Goal: Information Seeking & Learning: Learn about a topic

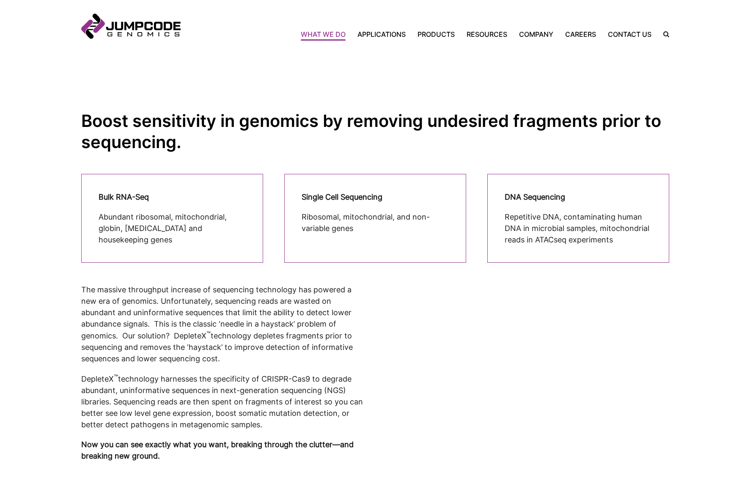
scroll to position [49, 0]
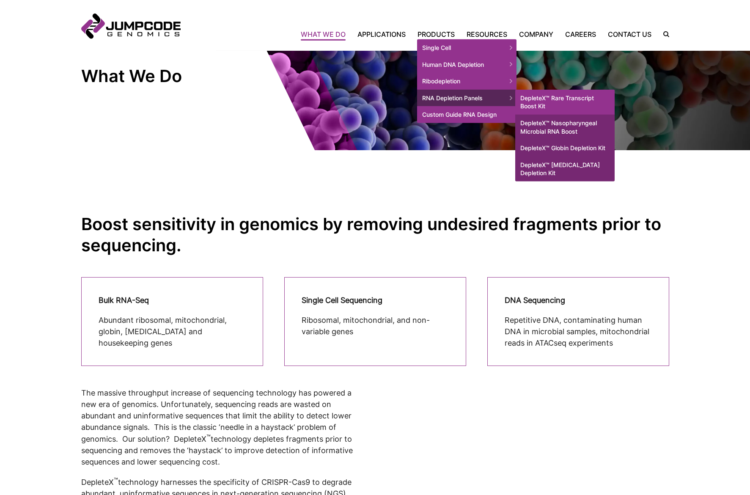
click at [543, 103] on link "DepleteX™ Rare Transcript Boost Kit" at bounding box center [564, 102] width 99 height 25
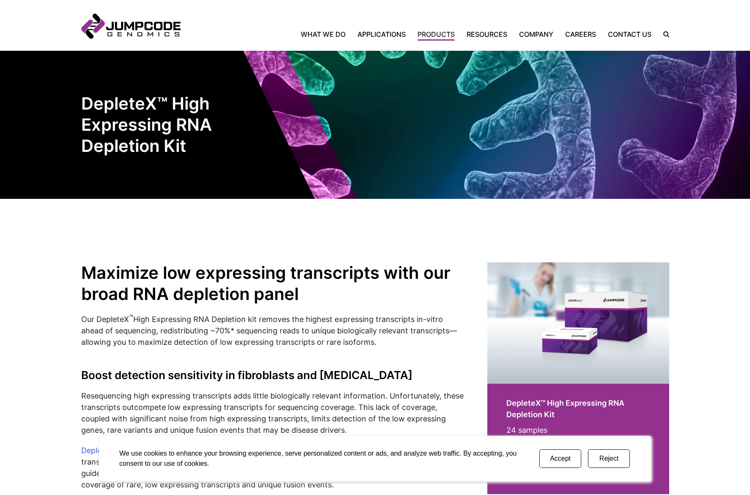
drag, startPoint x: 558, startPoint y: 456, endPoint x: 586, endPoint y: 438, distance: 32.2
click at [558, 456] on button "Accept" at bounding box center [560, 458] width 42 height 19
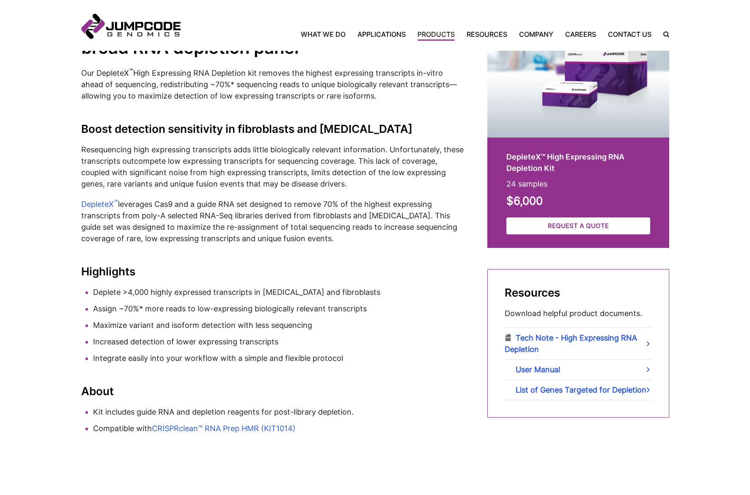
scroll to position [253, 0]
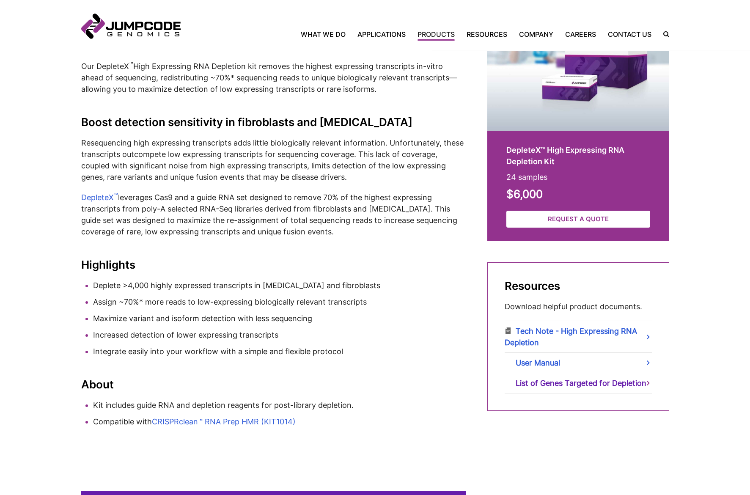
click at [598, 385] on link "List of Genes Targeted for Depletion" at bounding box center [578, 383] width 147 height 20
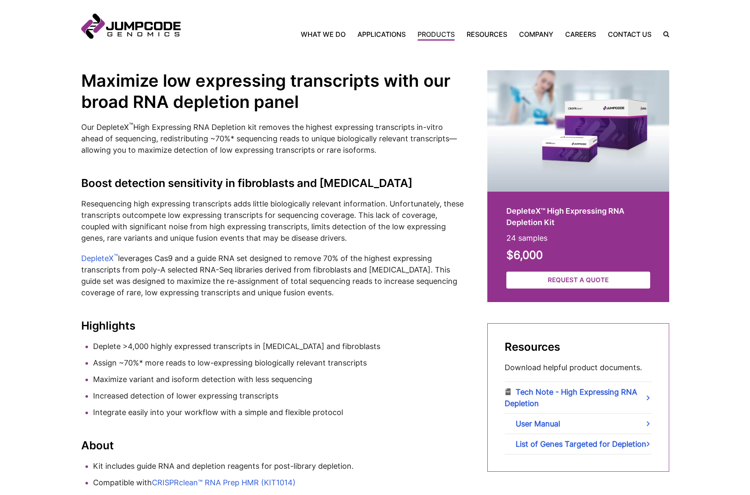
scroll to position [193, 0]
click at [281, 483] on link "CRISPRclean™ RNA Prep HMR (KIT1014)" at bounding box center [224, 482] width 144 height 9
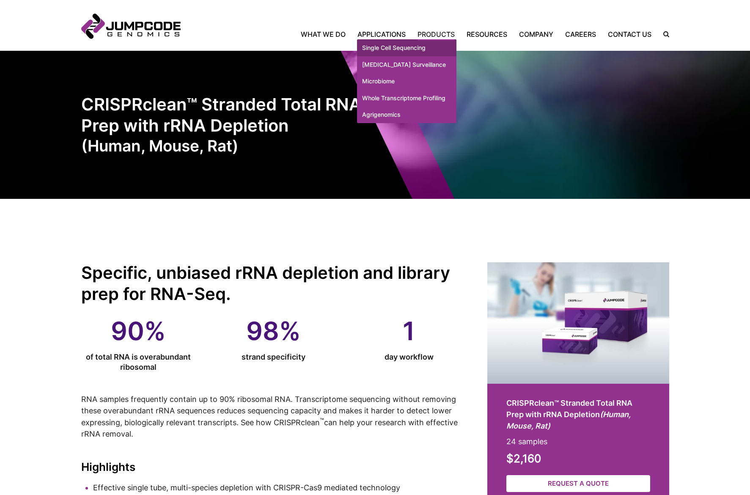
click at [376, 52] on link "Single Cell Sequencing" at bounding box center [406, 47] width 99 height 17
